Goal: Transaction & Acquisition: Purchase product/service

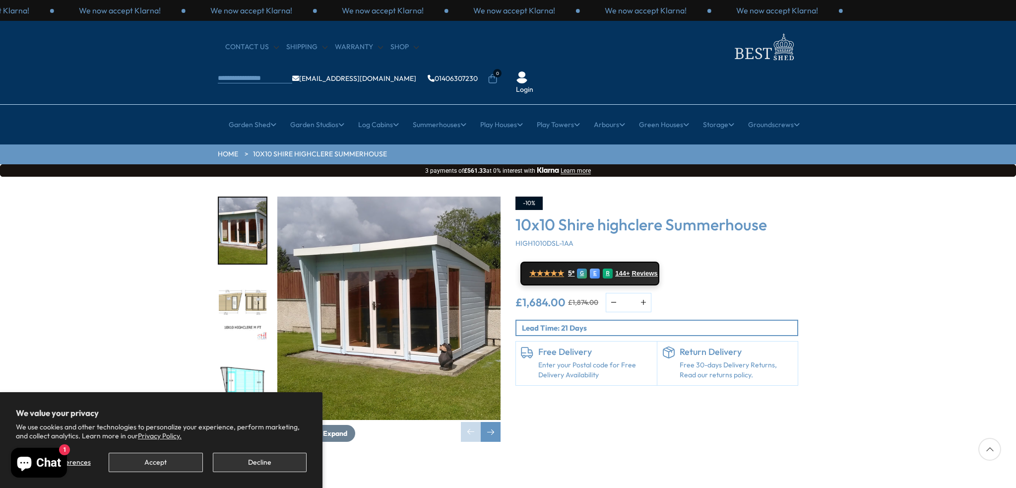
click at [246, 283] on img "2 / 4" at bounding box center [243, 308] width 48 height 66
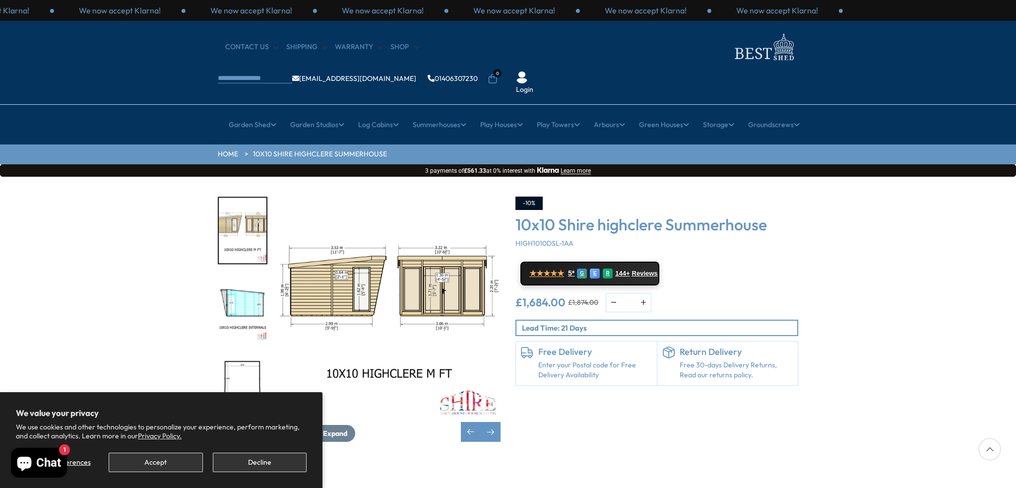
click at [263, 353] on img "4 / 4" at bounding box center [243, 386] width 48 height 66
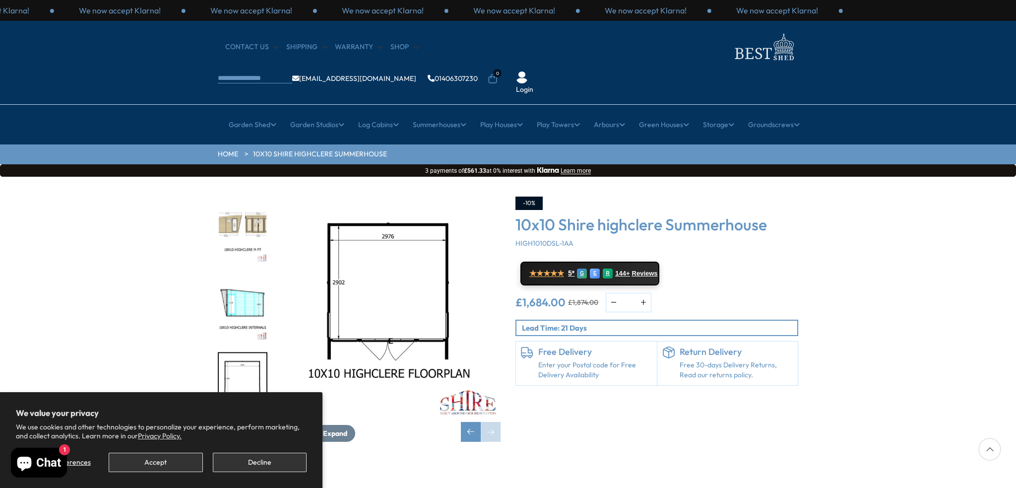
click at [251, 275] on img "3 / 4" at bounding box center [243, 308] width 48 height 66
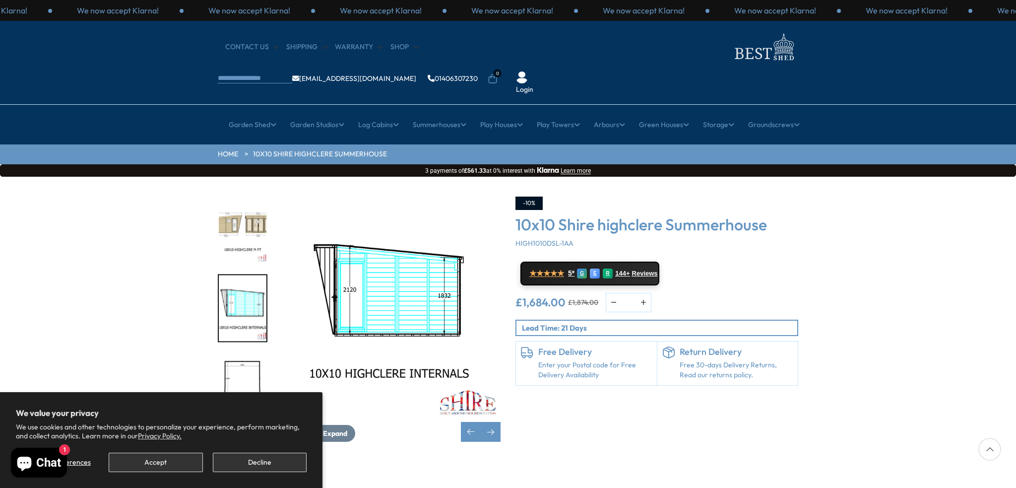
click at [246, 200] on img "2 / 4" at bounding box center [243, 230] width 48 height 66
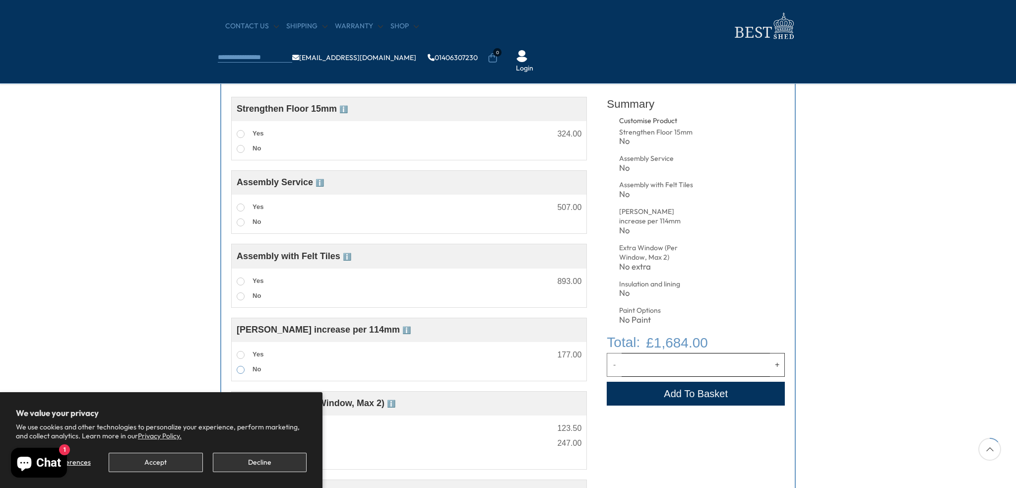
scroll to position [397, 0]
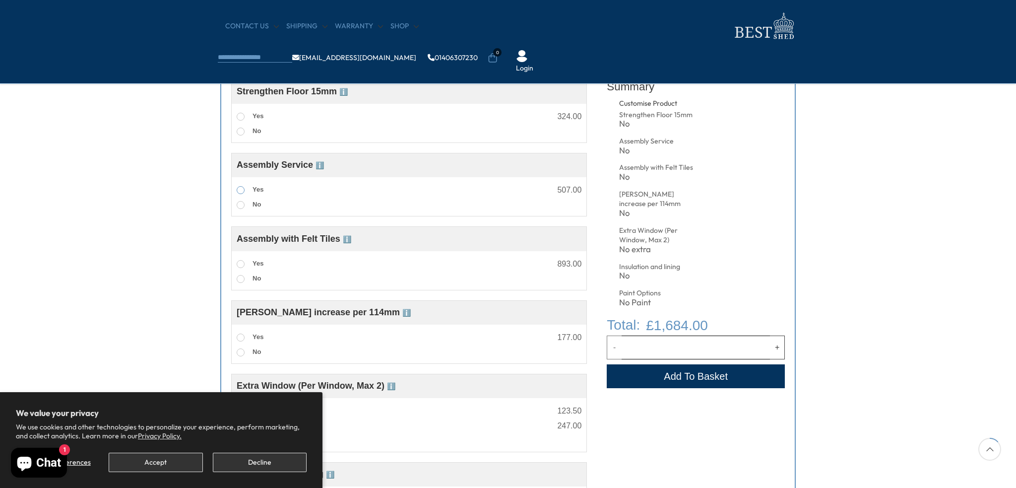
click at [240, 191] on span at bounding box center [241, 190] width 8 height 8
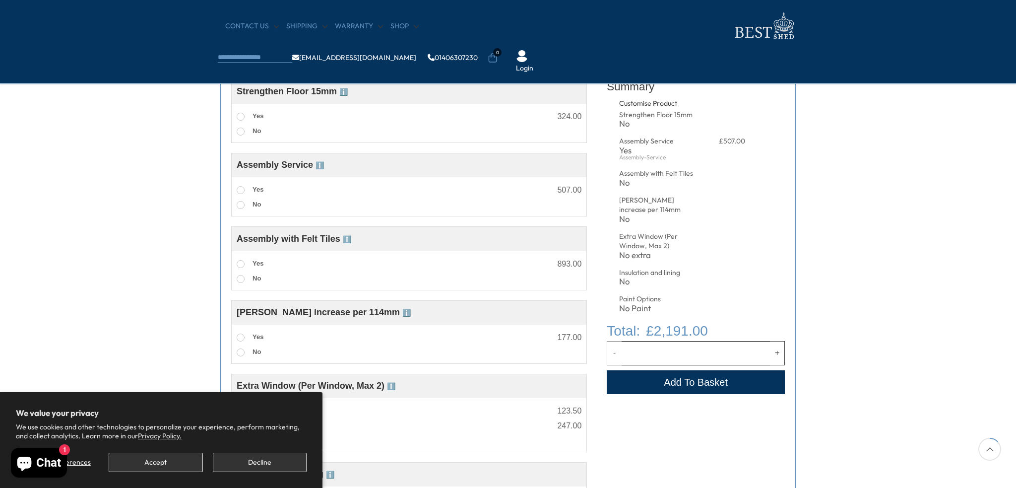
click at [240, 191] on span at bounding box center [241, 190] width 8 height 8
click at [239, 206] on span at bounding box center [241, 205] width 8 height 8
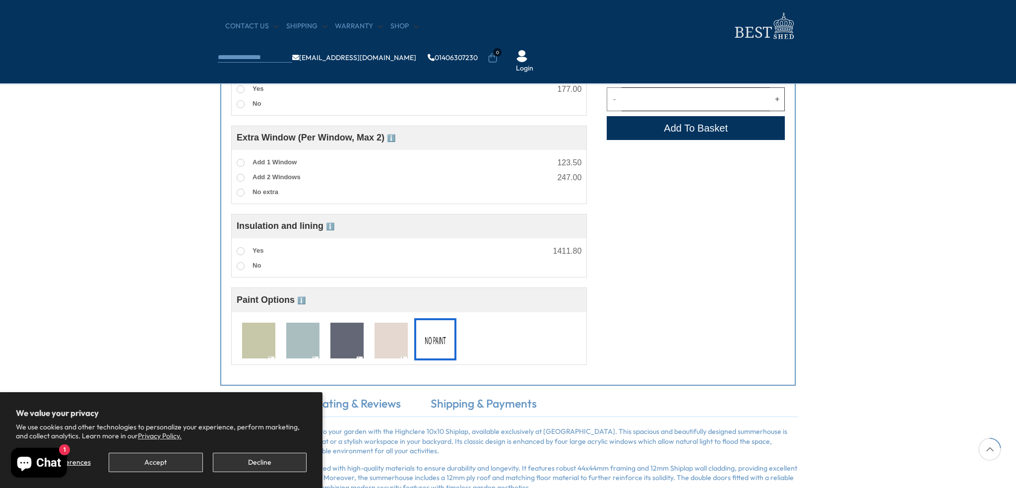
scroll to position [794, 0]
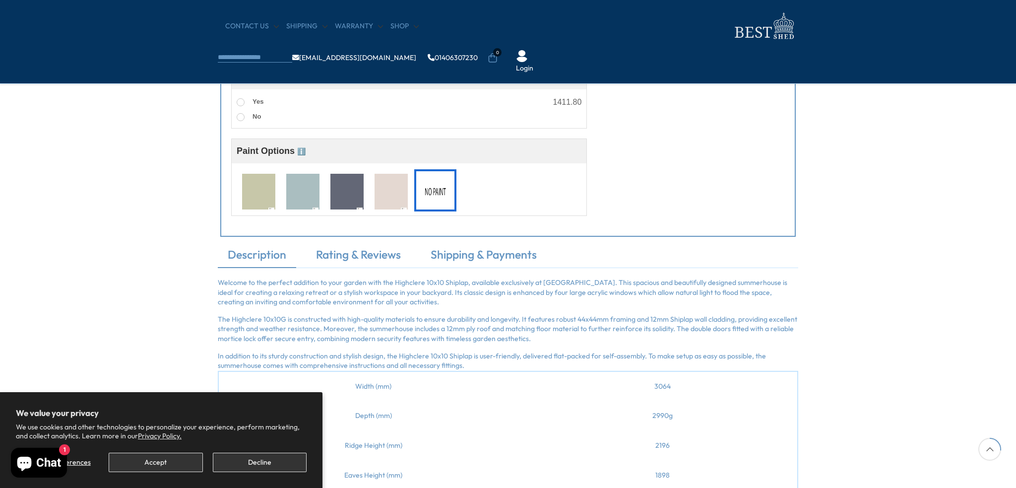
click at [252, 194] on img at bounding box center [258, 192] width 33 height 37
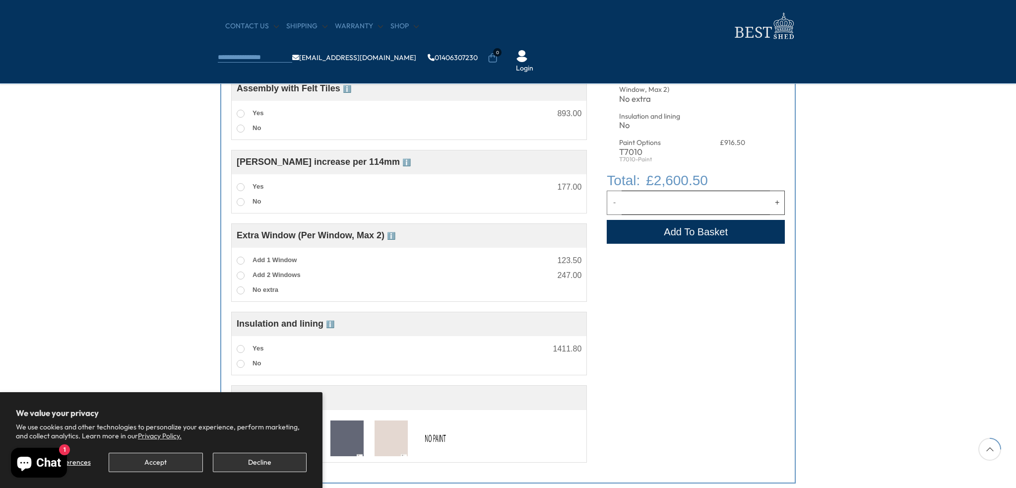
scroll to position [546, 0]
click at [399, 23] on link "Shop" at bounding box center [404, 26] width 28 height 10
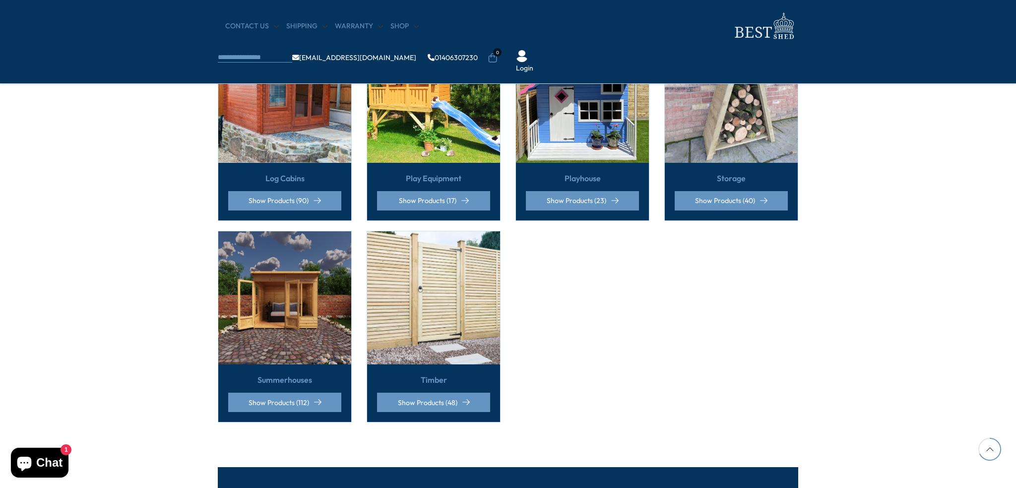
scroll to position [694, 0]
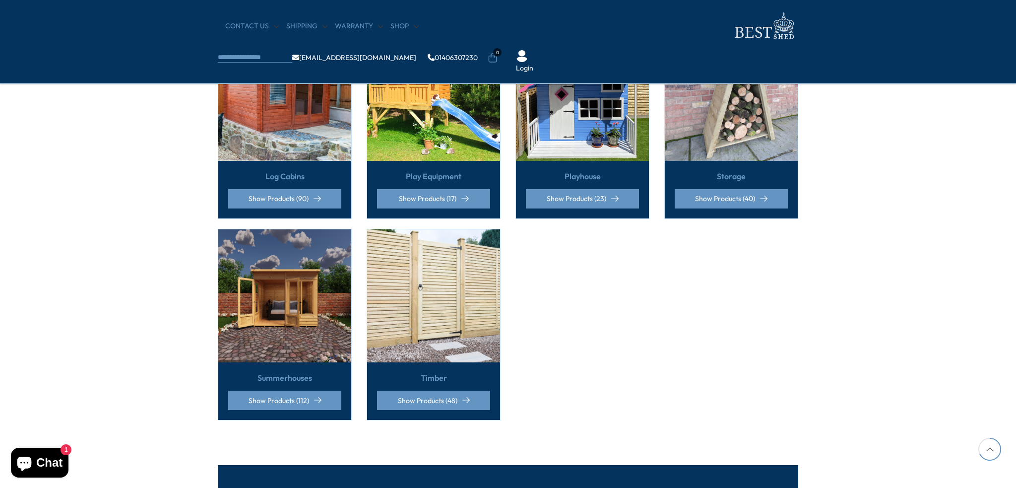
click at [296, 333] on img at bounding box center [284, 295] width 133 height 133
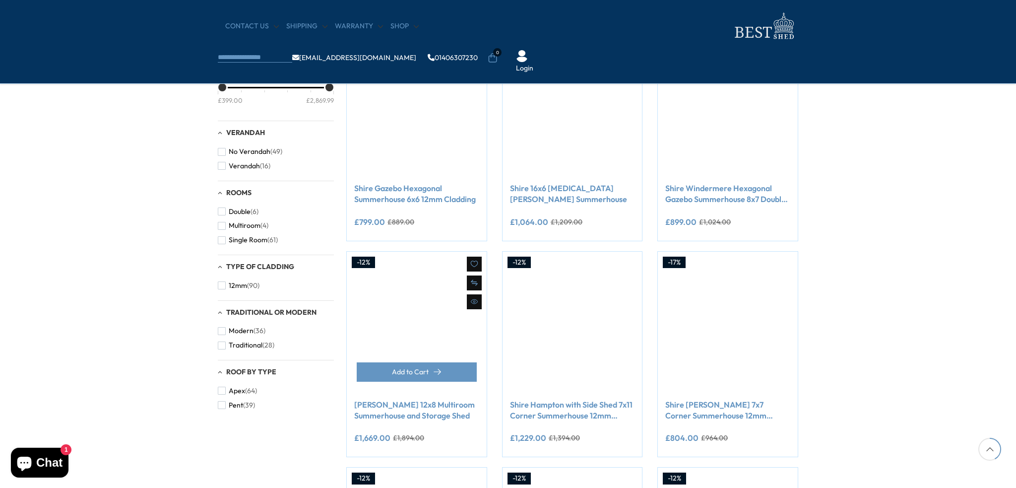
scroll to position [446, 0]
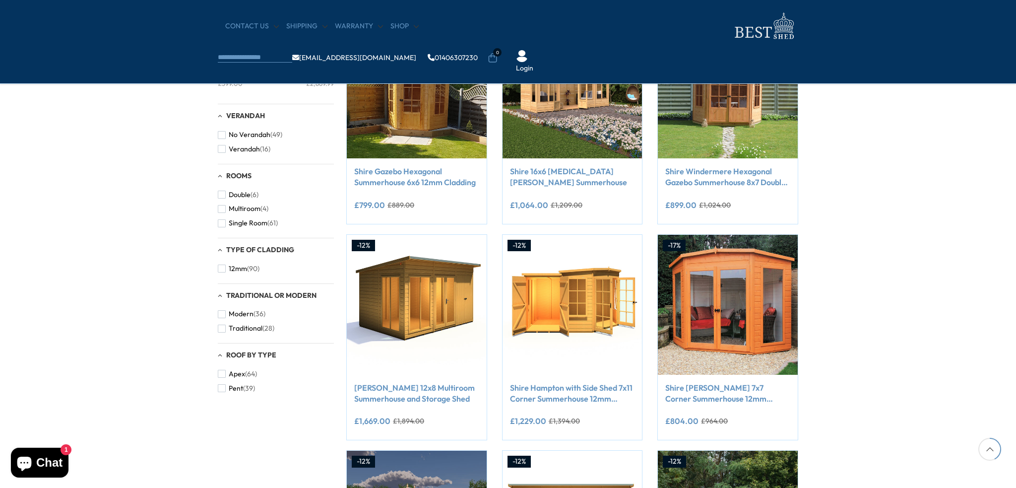
drag, startPoint x: 452, startPoint y: 359, endPoint x: 969, endPoint y: 312, distance: 518.4
click at [971, 309] on div "Filters 112 products viewed" at bounding box center [508, 216] width 1016 height 966
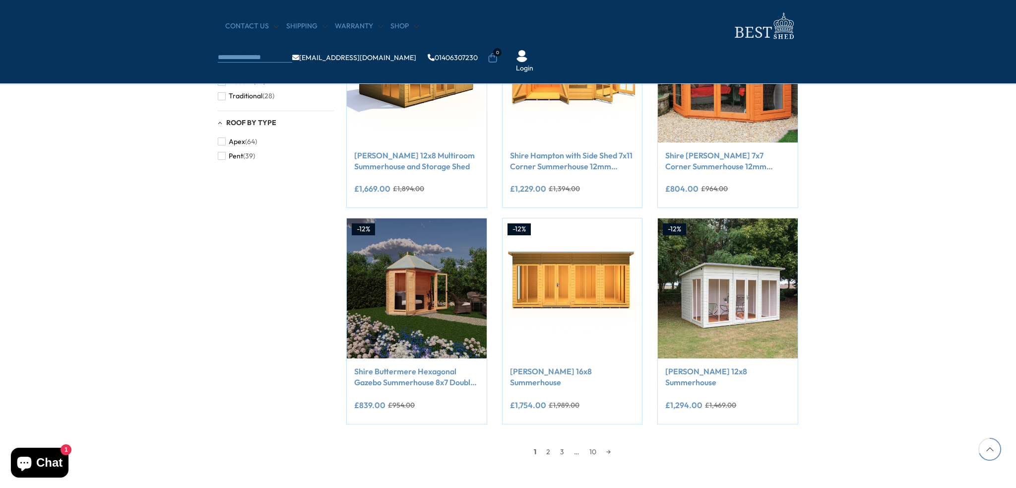
scroll to position [744, 0]
